Goal: Find contact information: Find contact information

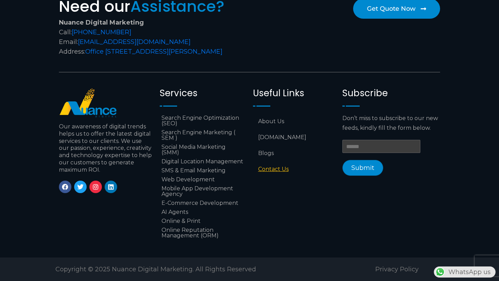
click at [279, 164] on link "Contact Us" at bounding box center [294, 169] width 82 height 16
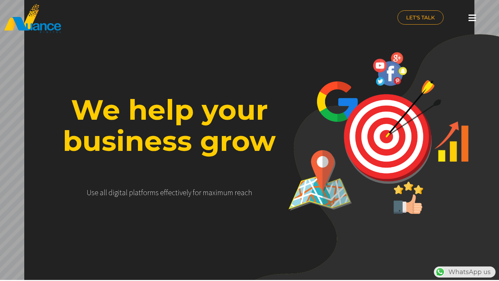
click at [470, 24] on div at bounding box center [472, 17] width 14 height 15
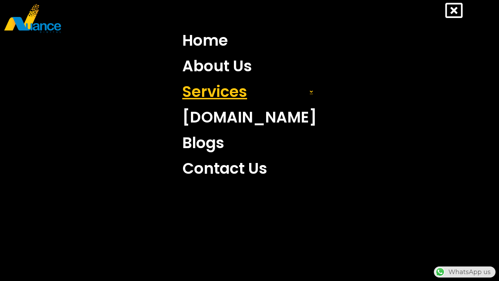
click at [253, 99] on link "Services" at bounding box center [249, 92] width 145 height 26
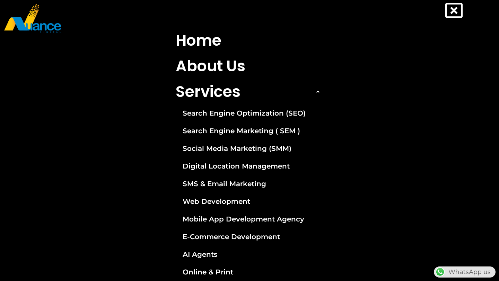
click at [452, 16] on icon at bounding box center [453, 10] width 17 height 17
